Goal: Transaction & Acquisition: Purchase product/service

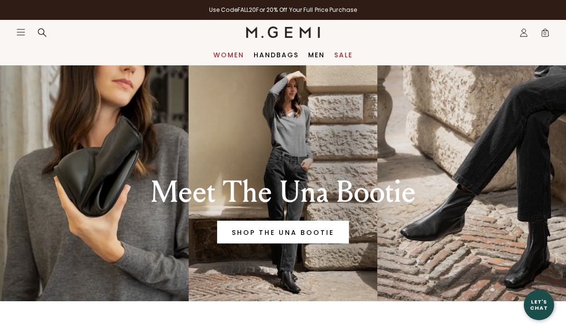
click at [224, 53] on link "Women" at bounding box center [228, 55] width 31 height 8
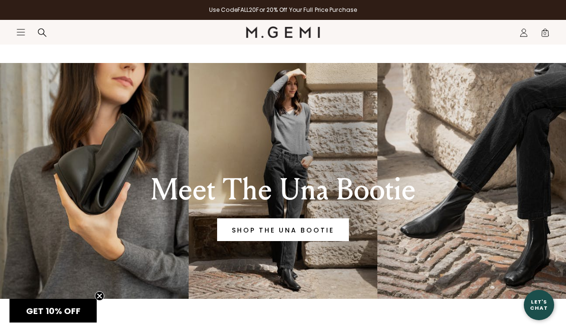
scroll to position [1, 0]
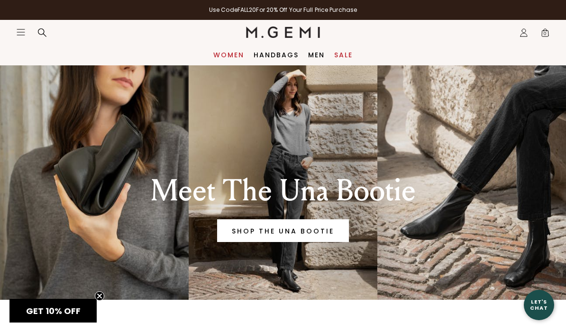
click at [228, 56] on link "Women" at bounding box center [228, 55] width 31 height 8
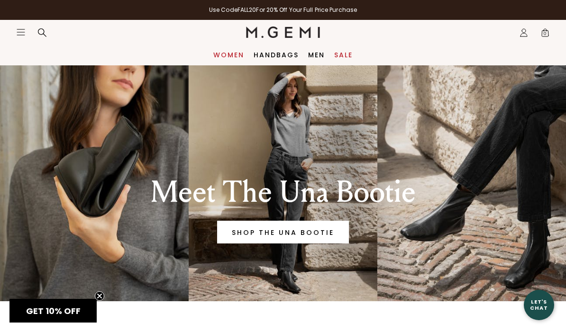
click at [233, 51] on link "Women" at bounding box center [228, 55] width 31 height 8
click at [277, 53] on link "Handbags" at bounding box center [275, 55] width 45 height 8
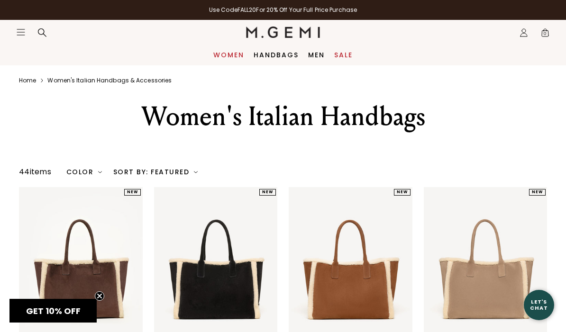
click at [231, 51] on link "Women" at bounding box center [228, 55] width 31 height 8
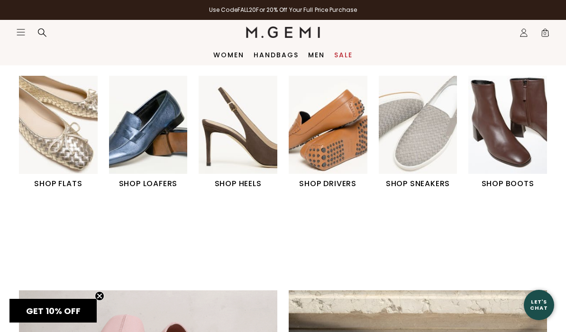
scroll to position [296, 0]
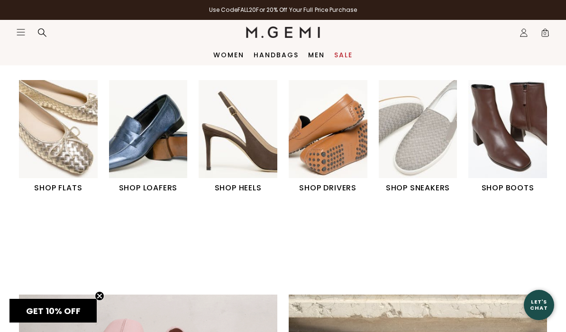
click at [259, 153] on img "3 / 6" at bounding box center [238, 129] width 79 height 98
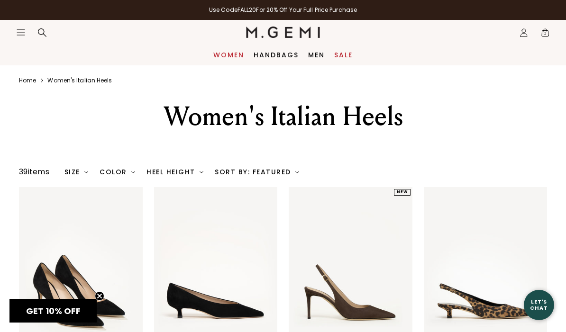
click at [223, 56] on link "Women" at bounding box center [228, 55] width 31 height 8
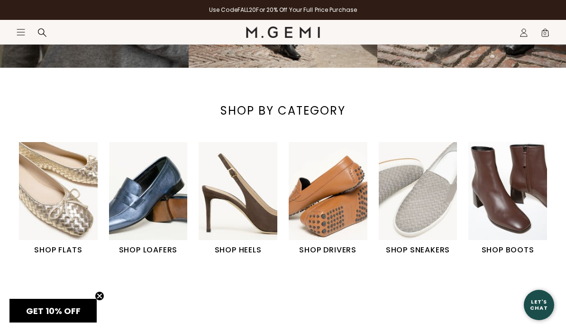
scroll to position [238, 0]
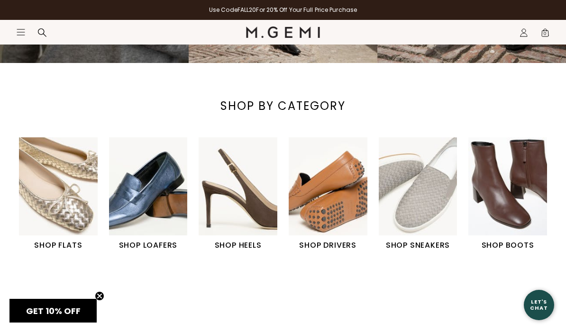
click at [509, 207] on img "6 / 6" at bounding box center [507, 186] width 79 height 98
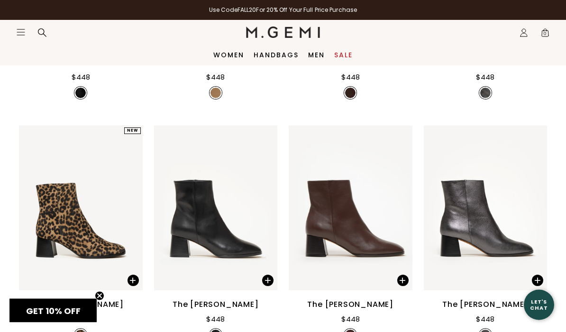
scroll to position [294, 0]
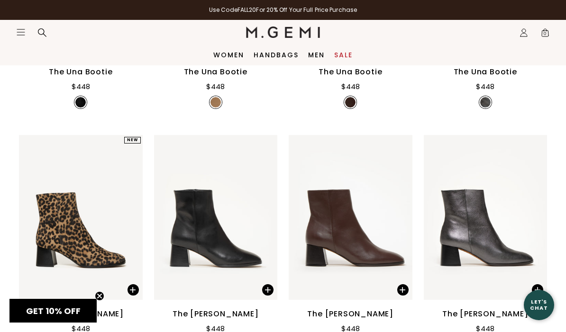
click at [345, 48] on div "Women Handbags Men Sale" at bounding box center [283, 55] width 566 height 21
click at [341, 57] on link "Sale" at bounding box center [343, 55] width 18 height 8
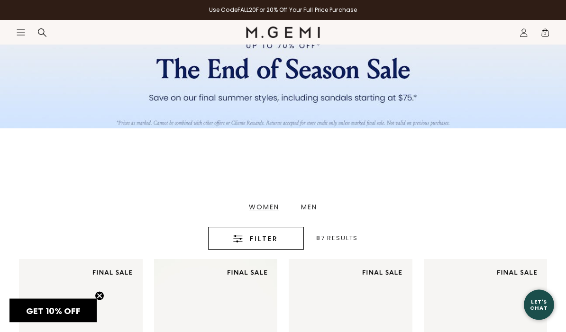
scroll to position [80, 0]
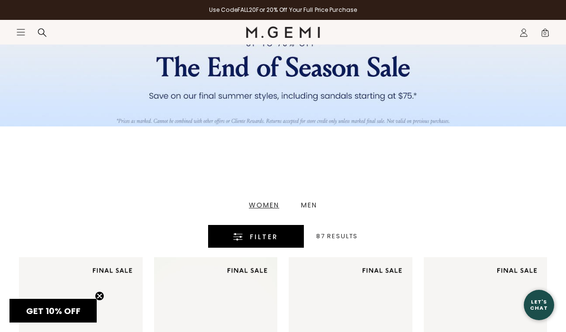
click at [286, 237] on div "Filter" at bounding box center [256, 236] width 66 height 11
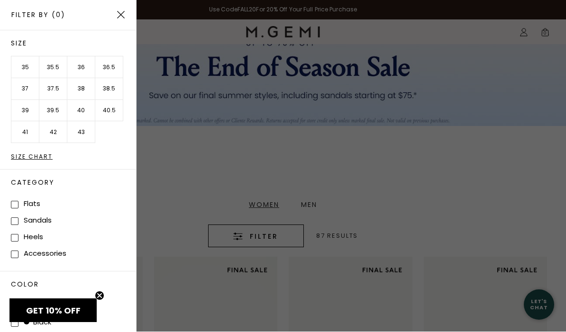
click at [54, 63] on li "35.5" at bounding box center [53, 68] width 28 height 22
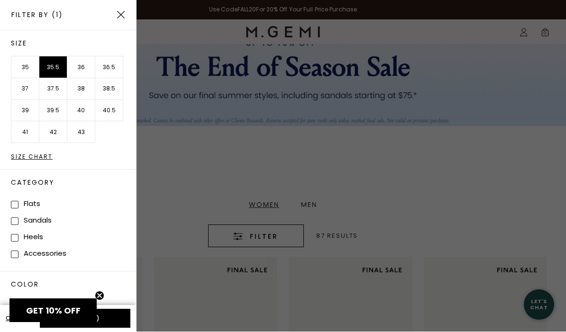
click at [542, 217] on div at bounding box center [283, 166] width 566 height 332
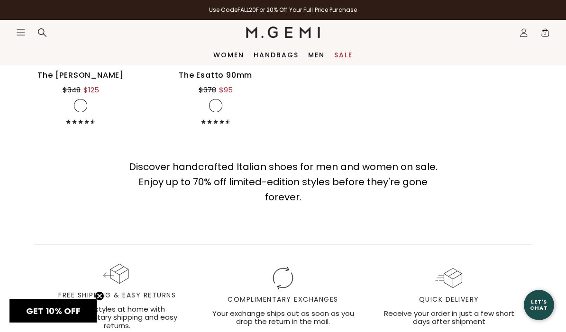
scroll to position [2196, 0]
